Goal: Navigation & Orientation: Find specific page/section

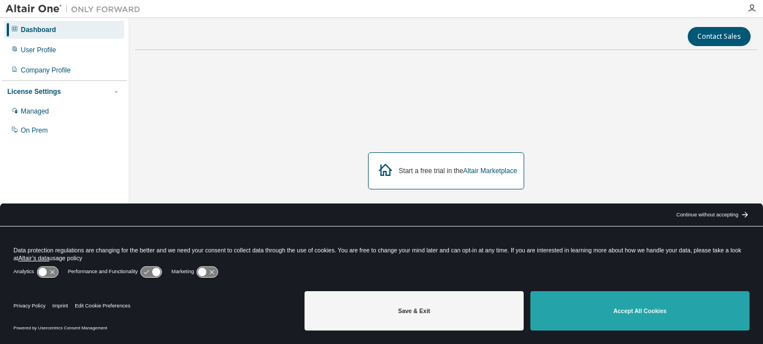
click at [632, 301] on button "Accept All Cookies" at bounding box center [639, 310] width 219 height 39
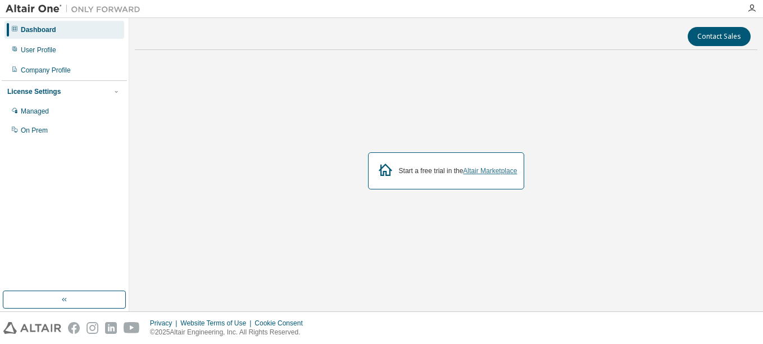
click at [477, 170] on link "Altair Marketplace" at bounding box center [490, 171] width 54 height 8
